Goal: Check status: Check status

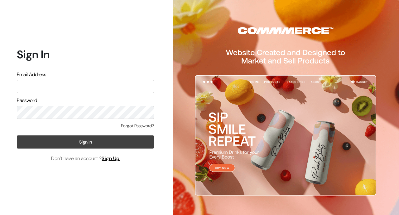
type input "glowriousherbayur2024@gmail.com"
click at [121, 137] on button "Sign In" at bounding box center [85, 141] width 137 height 13
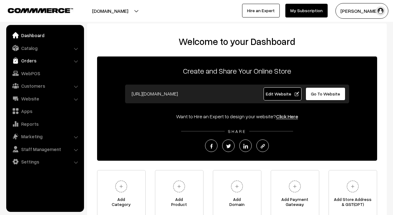
click at [21, 60] on link "Orders" at bounding box center [45, 60] width 74 height 11
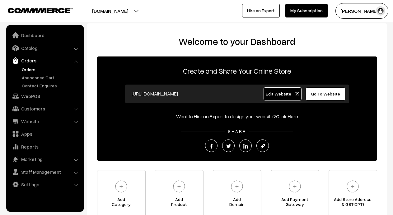
click at [24, 71] on link "Orders" at bounding box center [51, 69] width 62 height 7
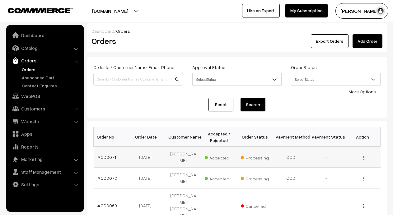
click at [364, 156] on img "button" at bounding box center [364, 157] width 1 height 4
click at [352, 166] on link "View" at bounding box center [336, 166] width 53 height 14
click at [41, 110] on link "Customers" at bounding box center [45, 108] width 74 height 11
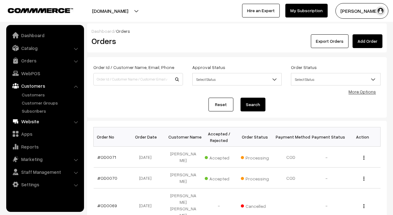
click at [33, 123] on link "Website" at bounding box center [45, 121] width 74 height 11
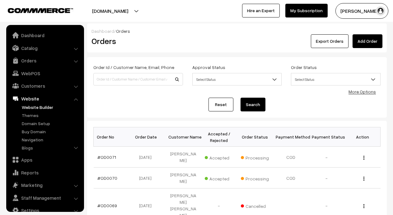
click at [45, 105] on link "Website Builder" at bounding box center [51, 107] width 62 height 7
